Goal: Task Accomplishment & Management: Use online tool/utility

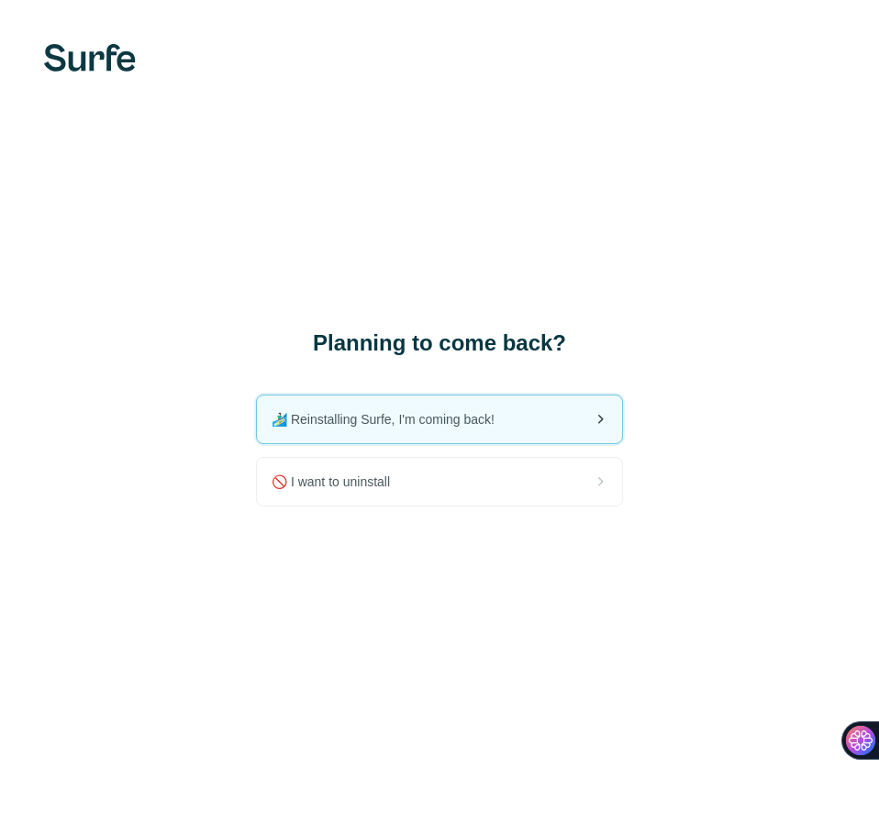
click at [429, 428] on span "🏄🏻‍♂️ Reinstalling Surfe, I'm coming back!" at bounding box center [391, 419] width 238 height 18
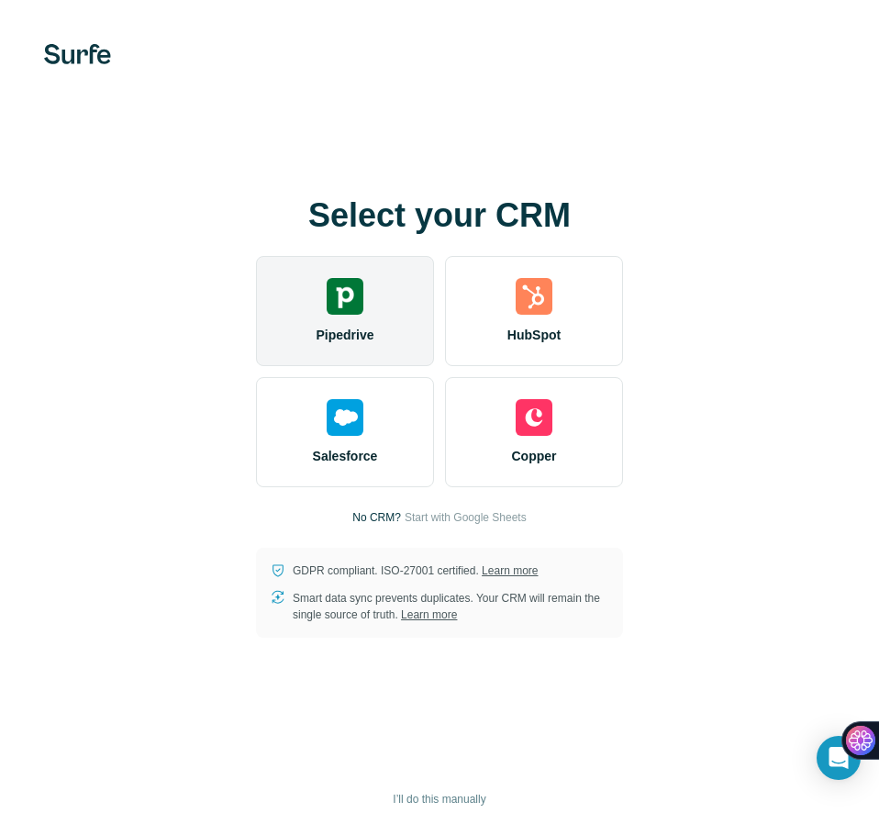
click at [371, 329] on span "Pipedrive" at bounding box center [345, 335] width 58 height 18
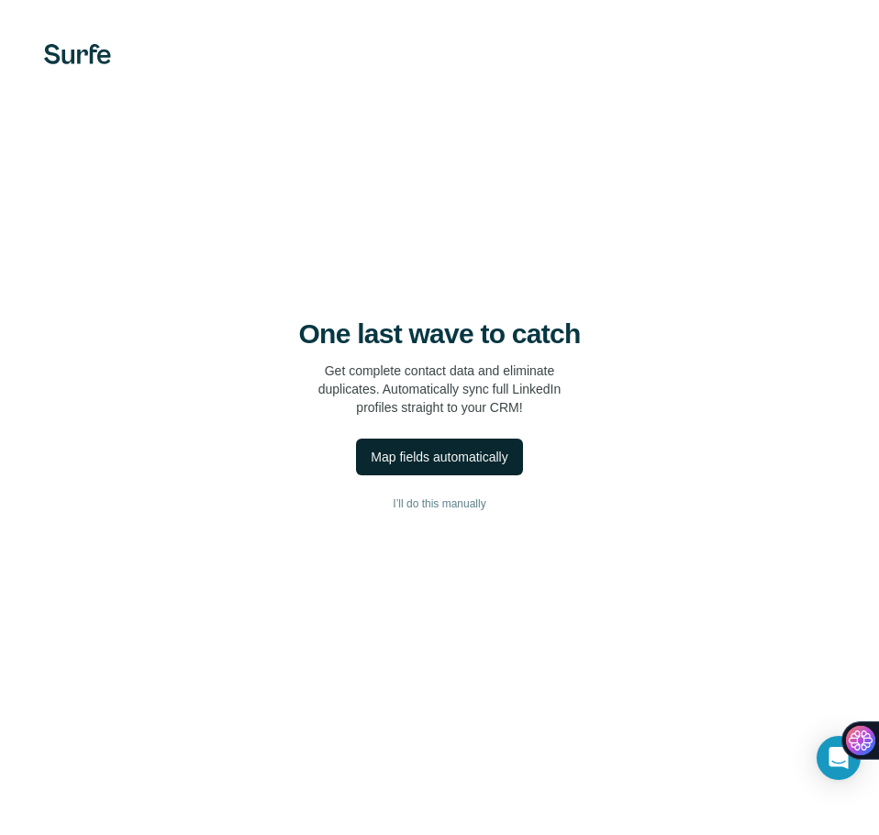
click at [453, 458] on div "Map fields automatically" at bounding box center [439, 457] width 137 height 18
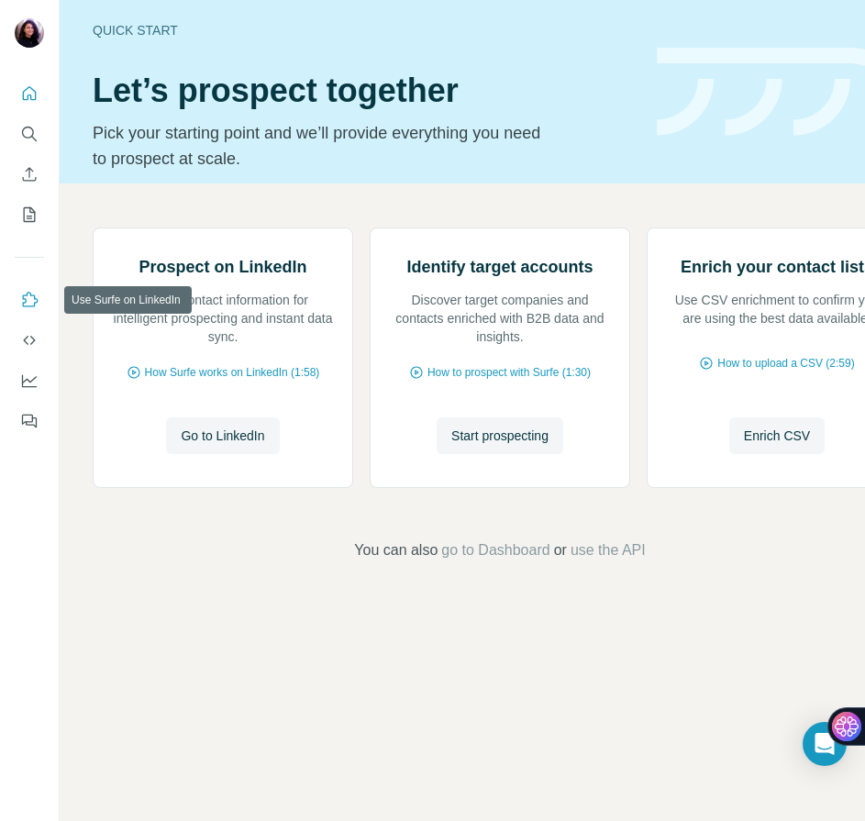
click at [26, 301] on icon "Use Surfe on LinkedIn" at bounding box center [31, 299] width 16 height 15
